Goal: Transaction & Acquisition: Purchase product/service

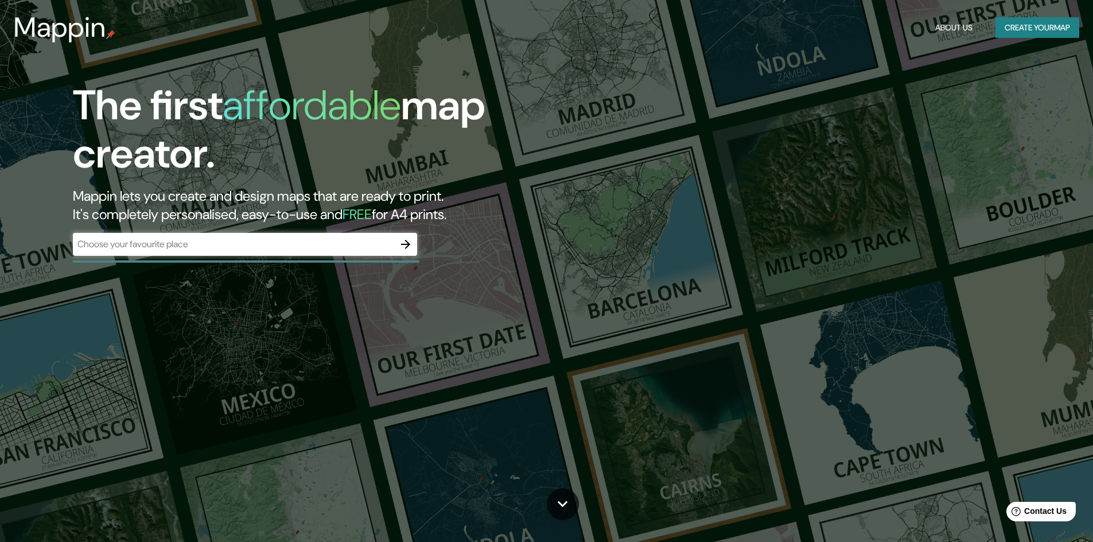
drag, startPoint x: 189, startPoint y: 241, endPoint x: 280, endPoint y: 252, distance: 91.3
click at [280, 252] on div "​" at bounding box center [245, 244] width 344 height 23
click at [411, 242] on icon "button" at bounding box center [406, 245] width 14 height 14
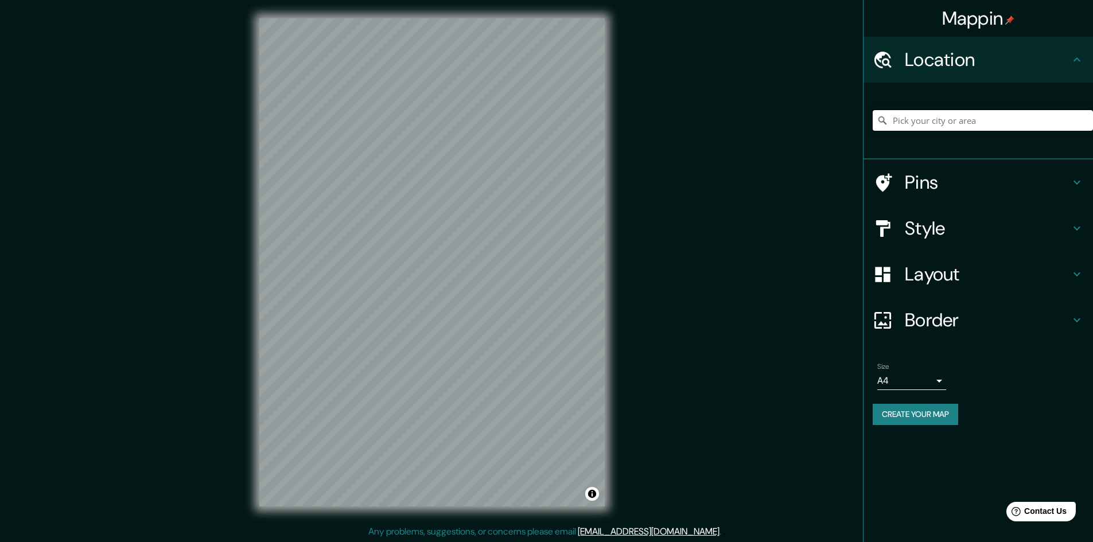
click at [939, 122] on input "Pick your city or area" at bounding box center [983, 120] width 220 height 21
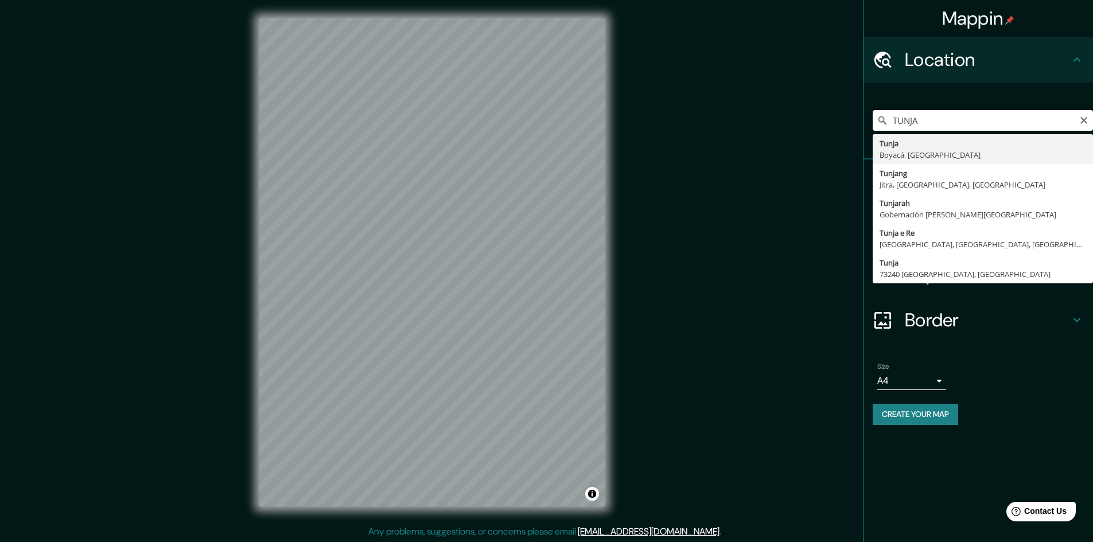
type input "Tunja, Boyacá, Colombia"
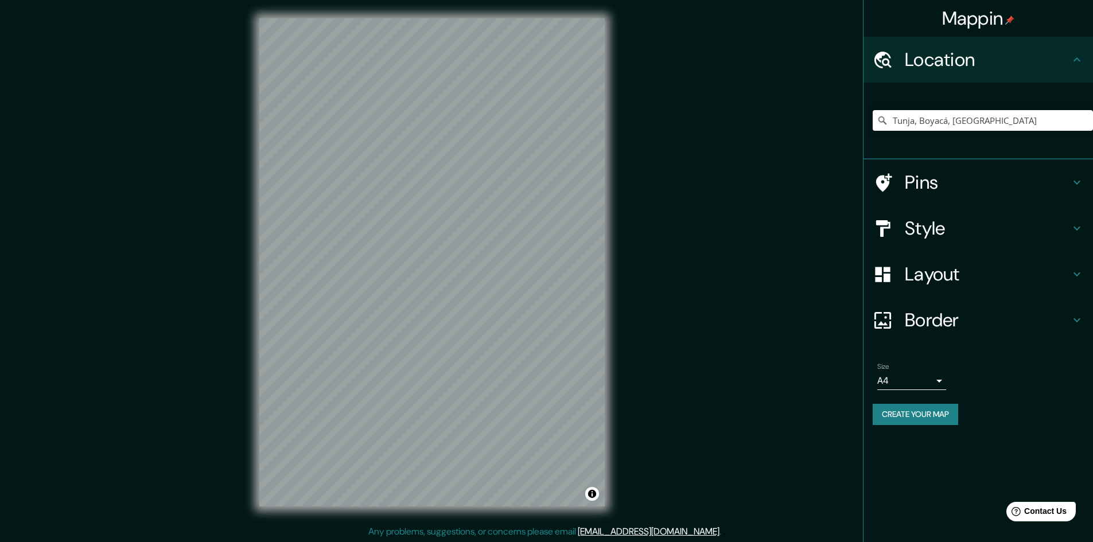
click at [996, 219] on h4 "Style" at bounding box center [987, 228] width 165 height 23
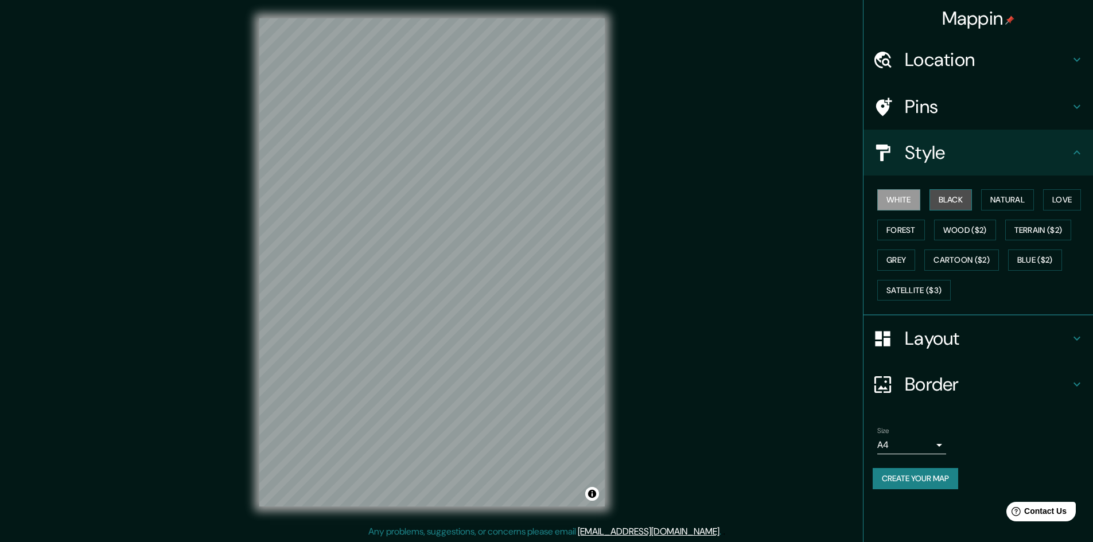
click at [953, 203] on button "Black" at bounding box center [951, 199] width 43 height 21
click at [1030, 204] on button "Natural" at bounding box center [1008, 199] width 53 height 21
click at [961, 201] on button "Black" at bounding box center [951, 199] width 43 height 21
click at [963, 389] on h4 "Border" at bounding box center [987, 384] width 165 height 23
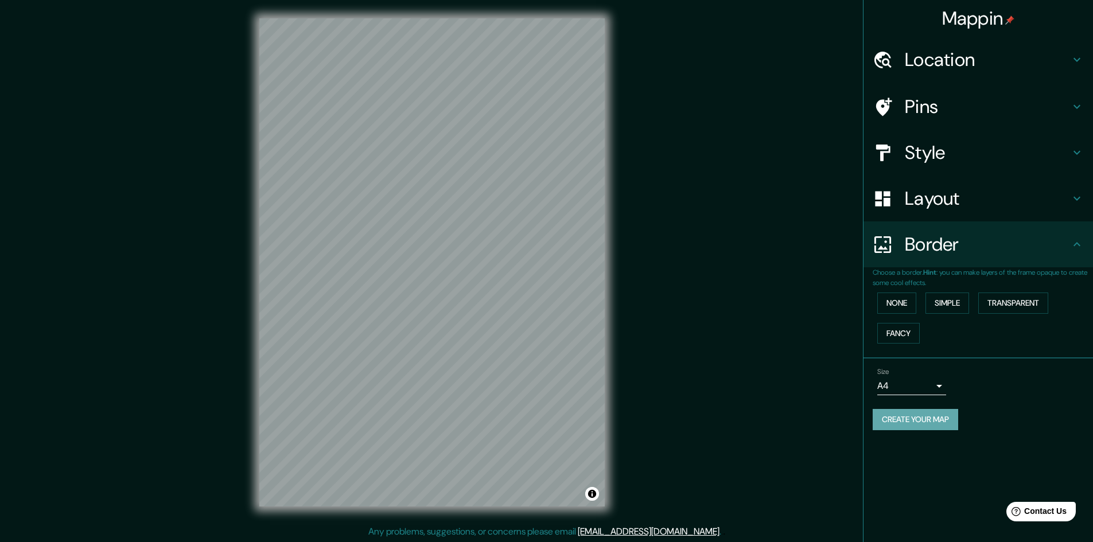
click at [935, 416] on button "Create your map" at bounding box center [916, 419] width 86 height 21
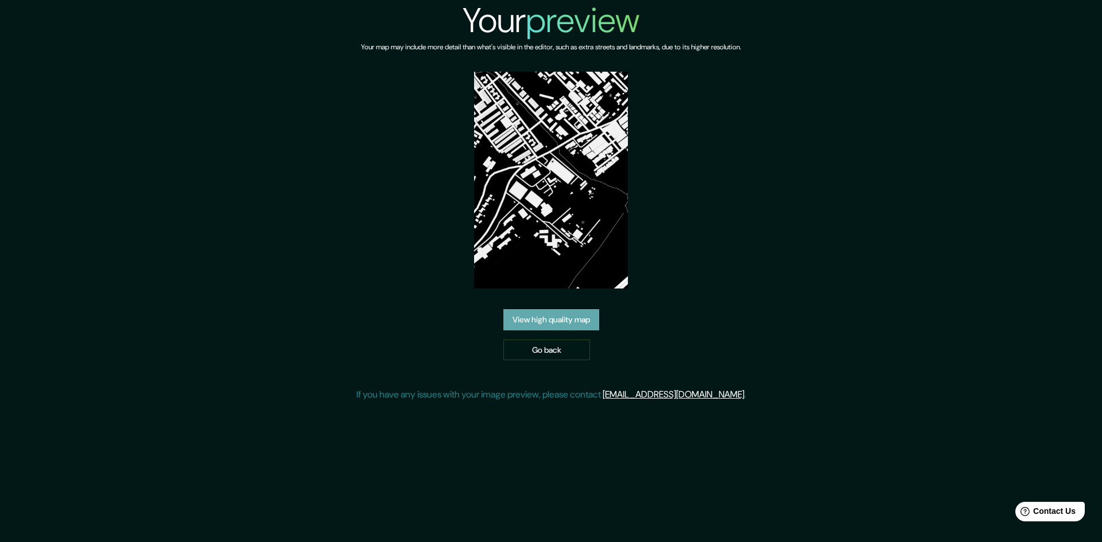
click at [577, 320] on link "View high quality map" at bounding box center [551, 319] width 96 height 21
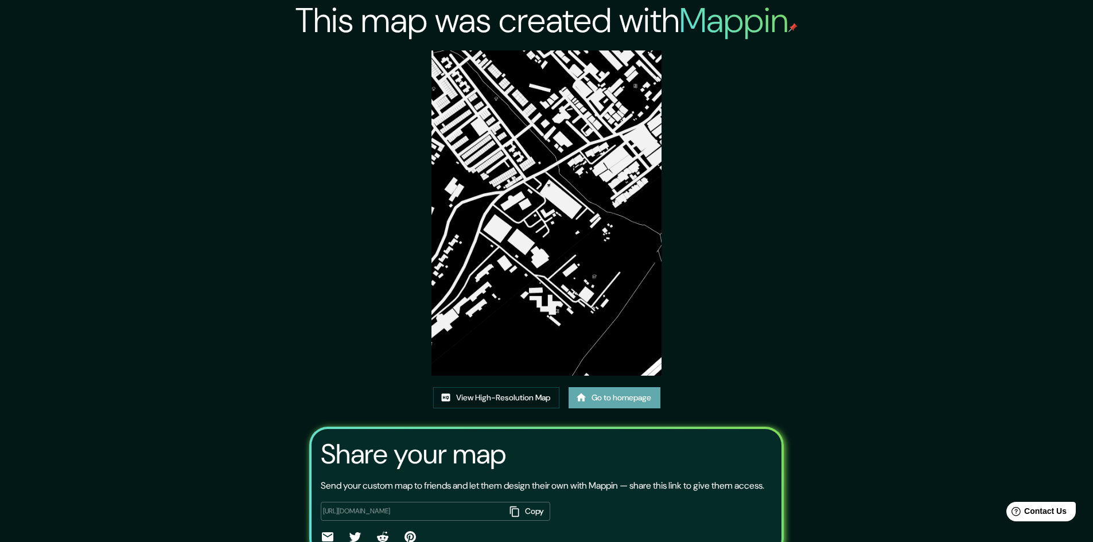
click at [583, 398] on icon at bounding box center [581, 398] width 10 height 8
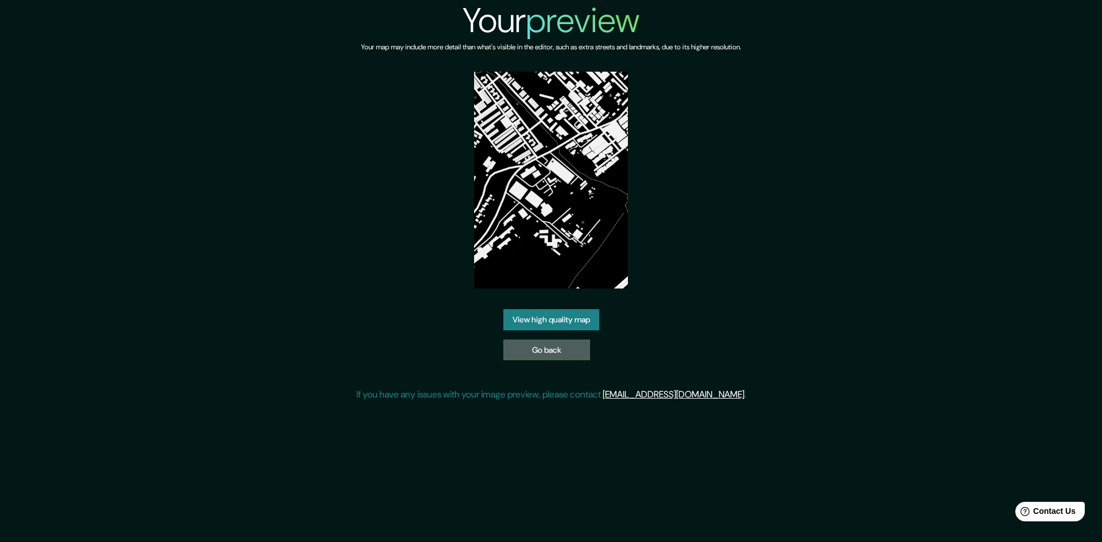
click at [528, 347] on link "Go back" at bounding box center [546, 350] width 87 height 21
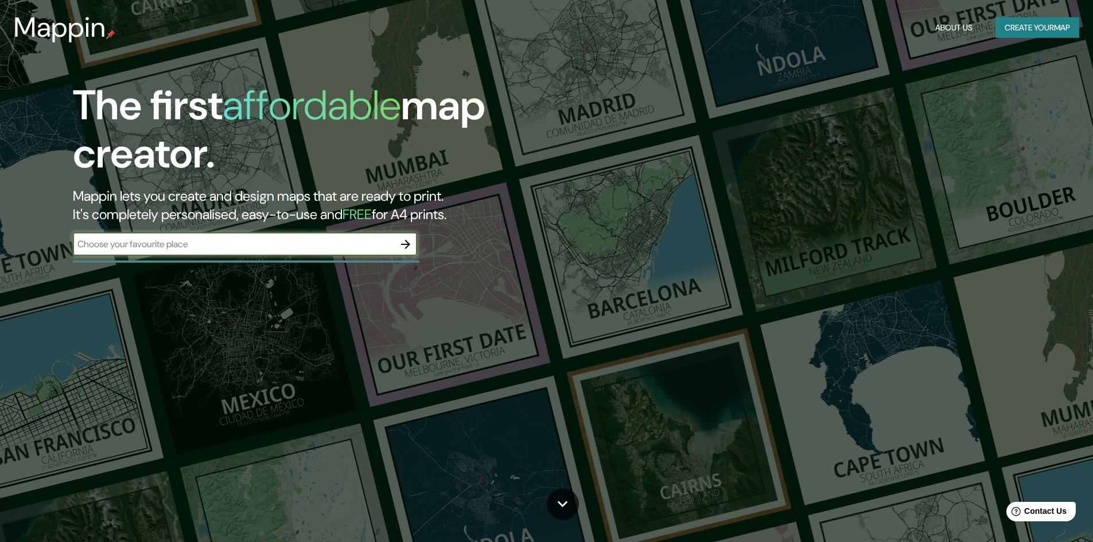
click at [408, 246] on icon "button" at bounding box center [405, 244] width 9 height 9
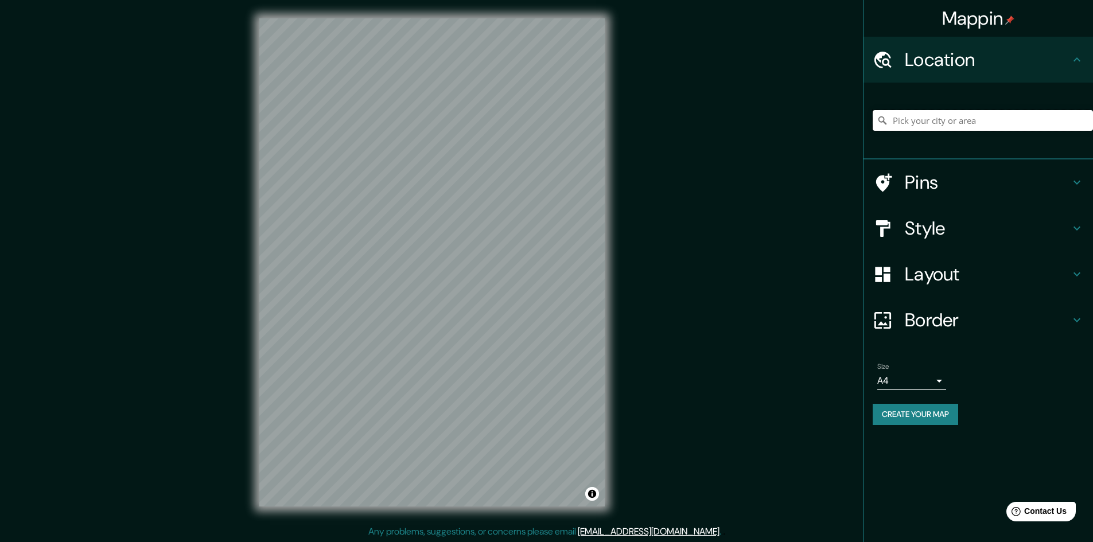
click at [971, 117] on input "Pick your city or area" at bounding box center [983, 120] width 220 height 21
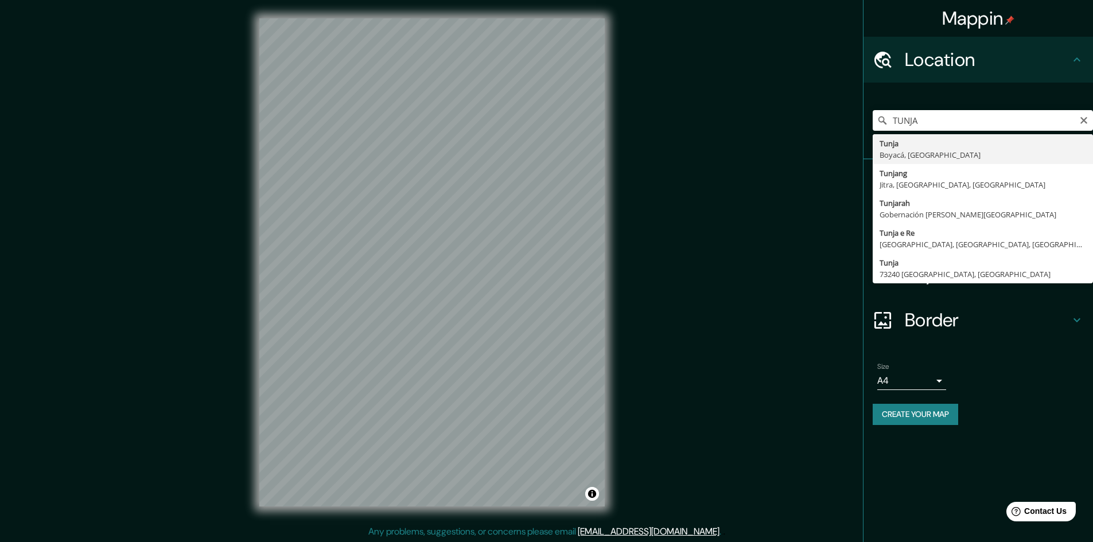
type input "Tunja, Boyacá, Colombia"
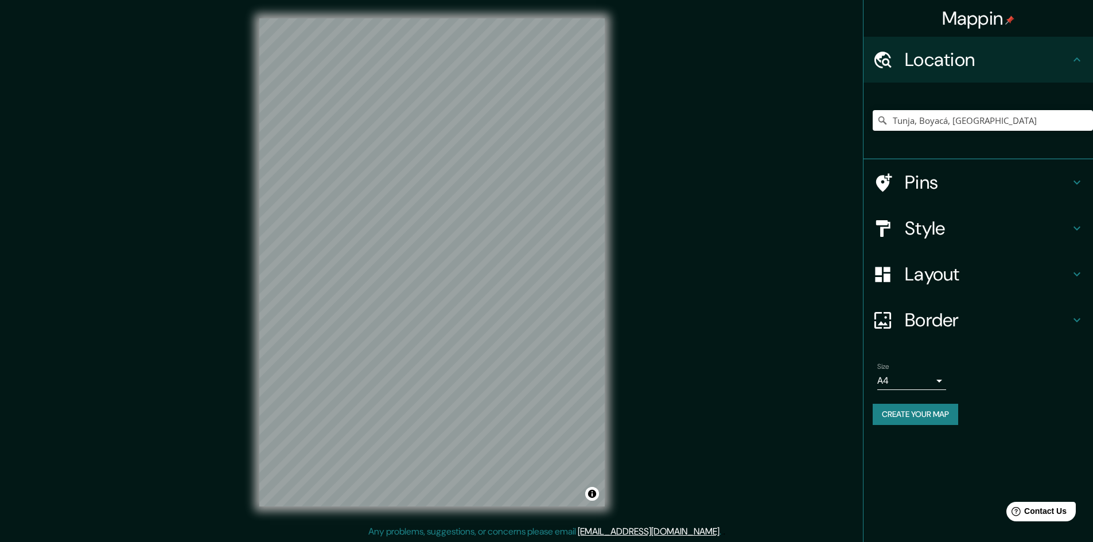
click at [1065, 224] on h4 "Style" at bounding box center [987, 228] width 165 height 23
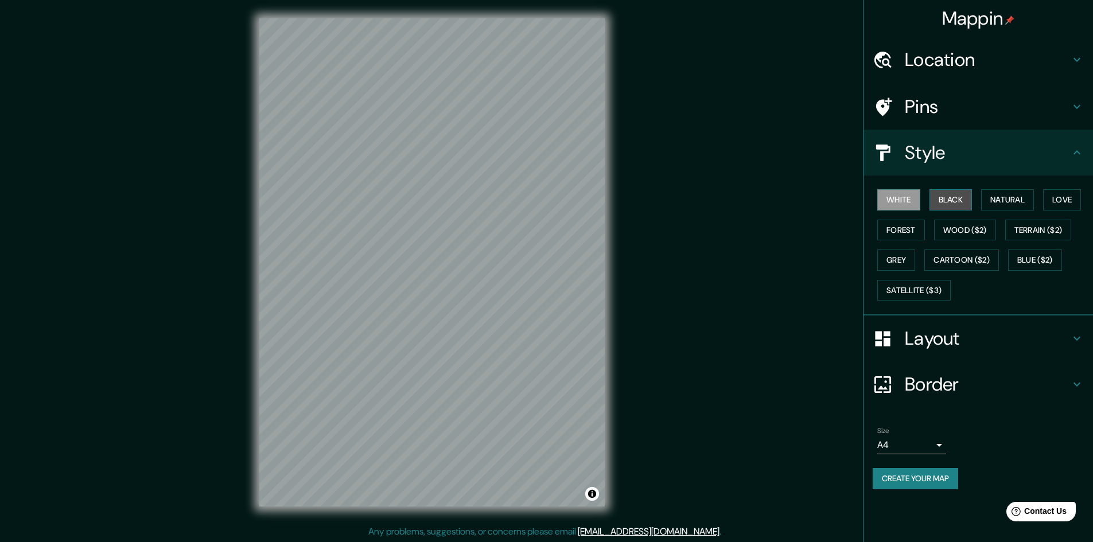
click at [960, 193] on button "Black" at bounding box center [951, 199] width 43 height 21
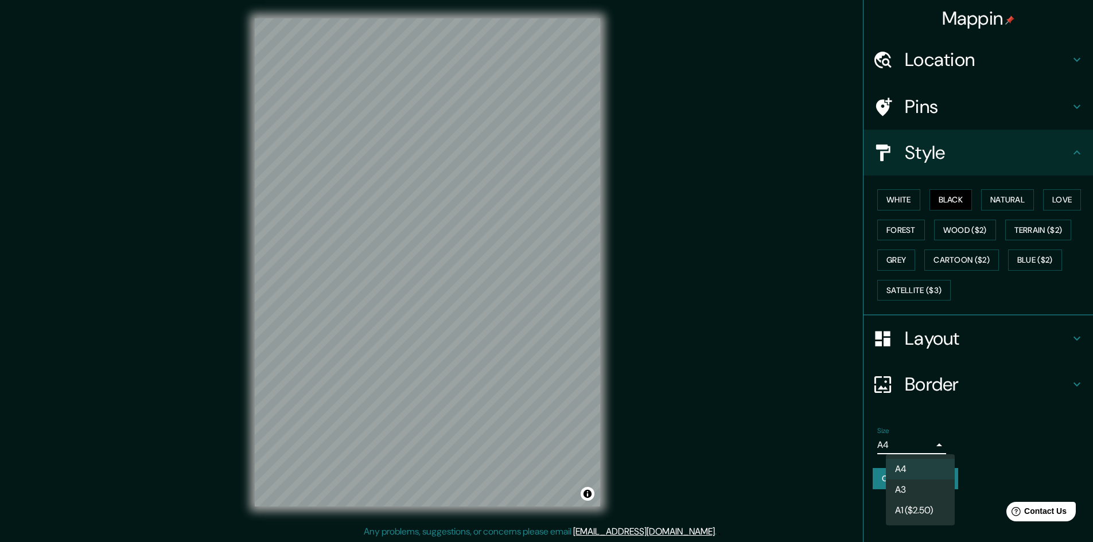
click at [934, 441] on body "Mappin Location Tunja, Boyacá, Colombia Pins Style White Black Natural Love For…" at bounding box center [546, 271] width 1093 height 542
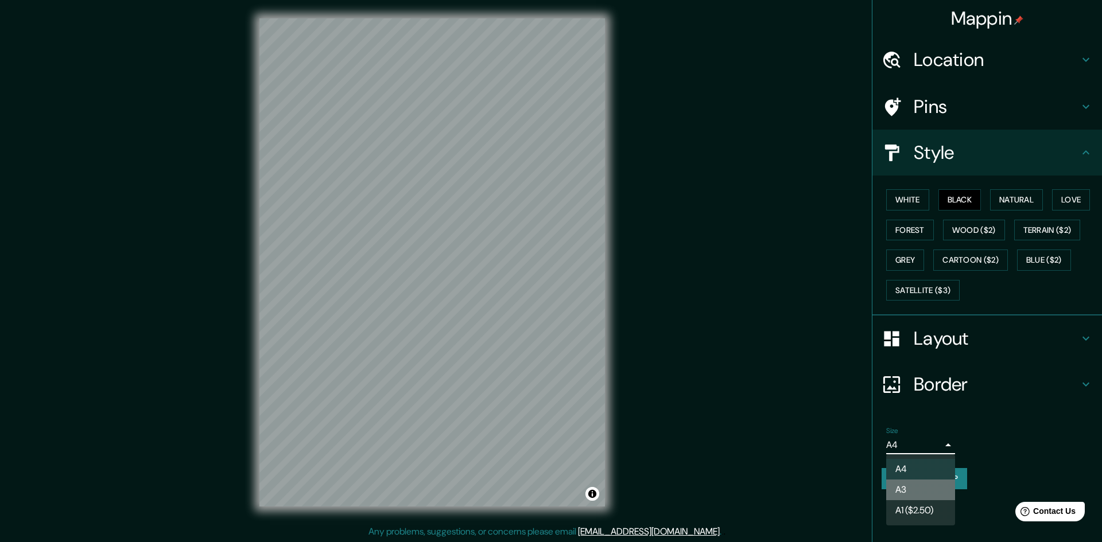
click at [918, 492] on li "A3" at bounding box center [920, 490] width 69 height 21
type input "a4"
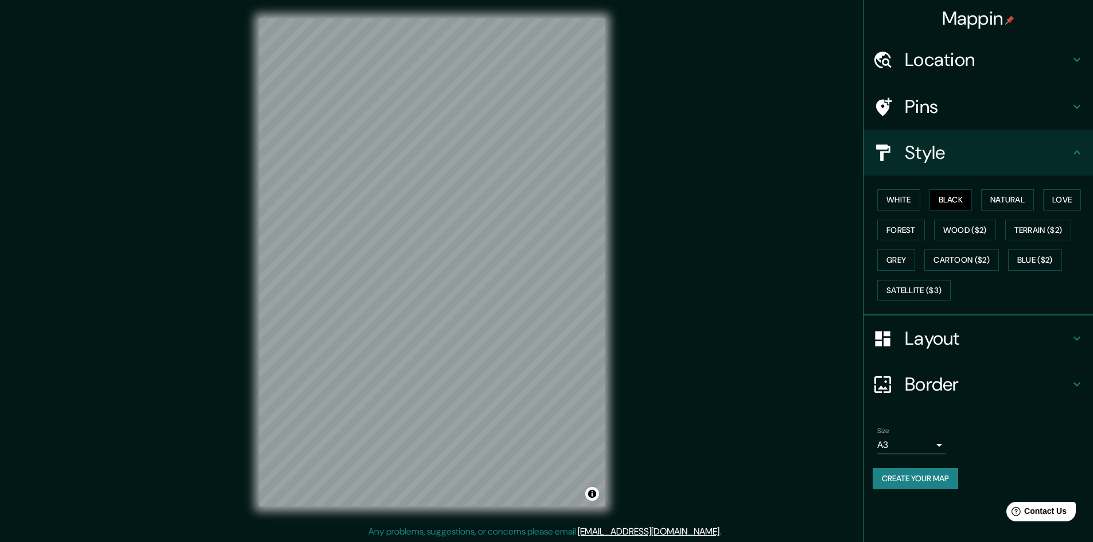
click at [779, 446] on div "Mappin Location Tunja, Boyacá, Colombia Pins Style White Black Natural Love For…" at bounding box center [546, 272] width 1093 height 544
click at [898, 206] on button "White" at bounding box center [899, 199] width 43 height 21
click at [1022, 208] on button "Natural" at bounding box center [1008, 199] width 53 height 21
click at [1062, 206] on button "Love" at bounding box center [1063, 199] width 38 height 21
click at [1062, 219] on div "White Black Natural Love Forest Wood ($2) Terrain ($2) Grey Cartoon ($2) Blue (…" at bounding box center [983, 245] width 220 height 121
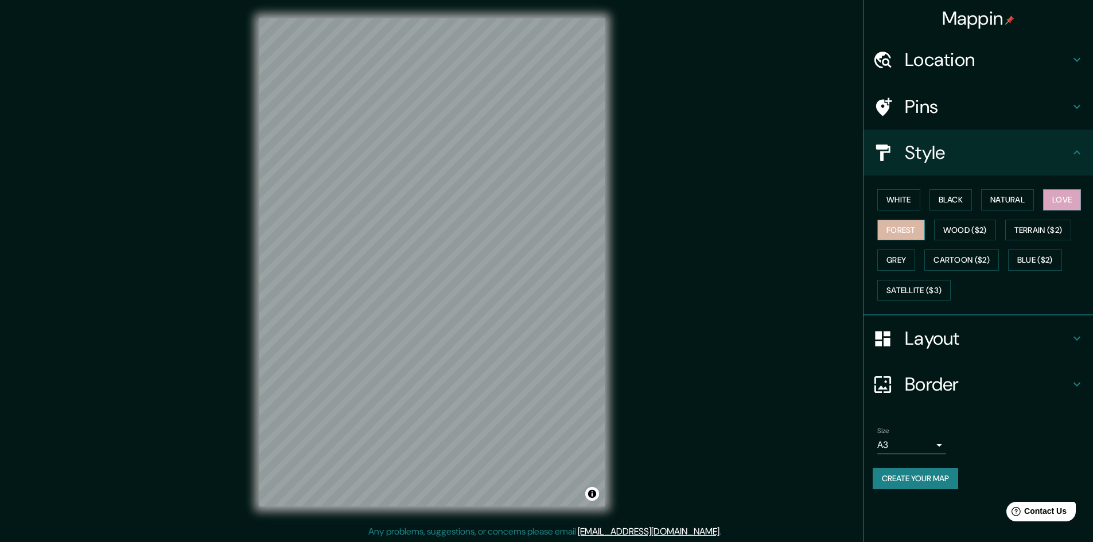
click at [911, 227] on button "Forest" at bounding box center [902, 230] width 48 height 21
click at [904, 204] on button "White" at bounding box center [899, 199] width 43 height 21
click at [944, 204] on button "Black" at bounding box center [951, 199] width 43 height 21
click at [910, 225] on button "Forest" at bounding box center [902, 230] width 48 height 21
